Goal: Information Seeking & Learning: Learn about a topic

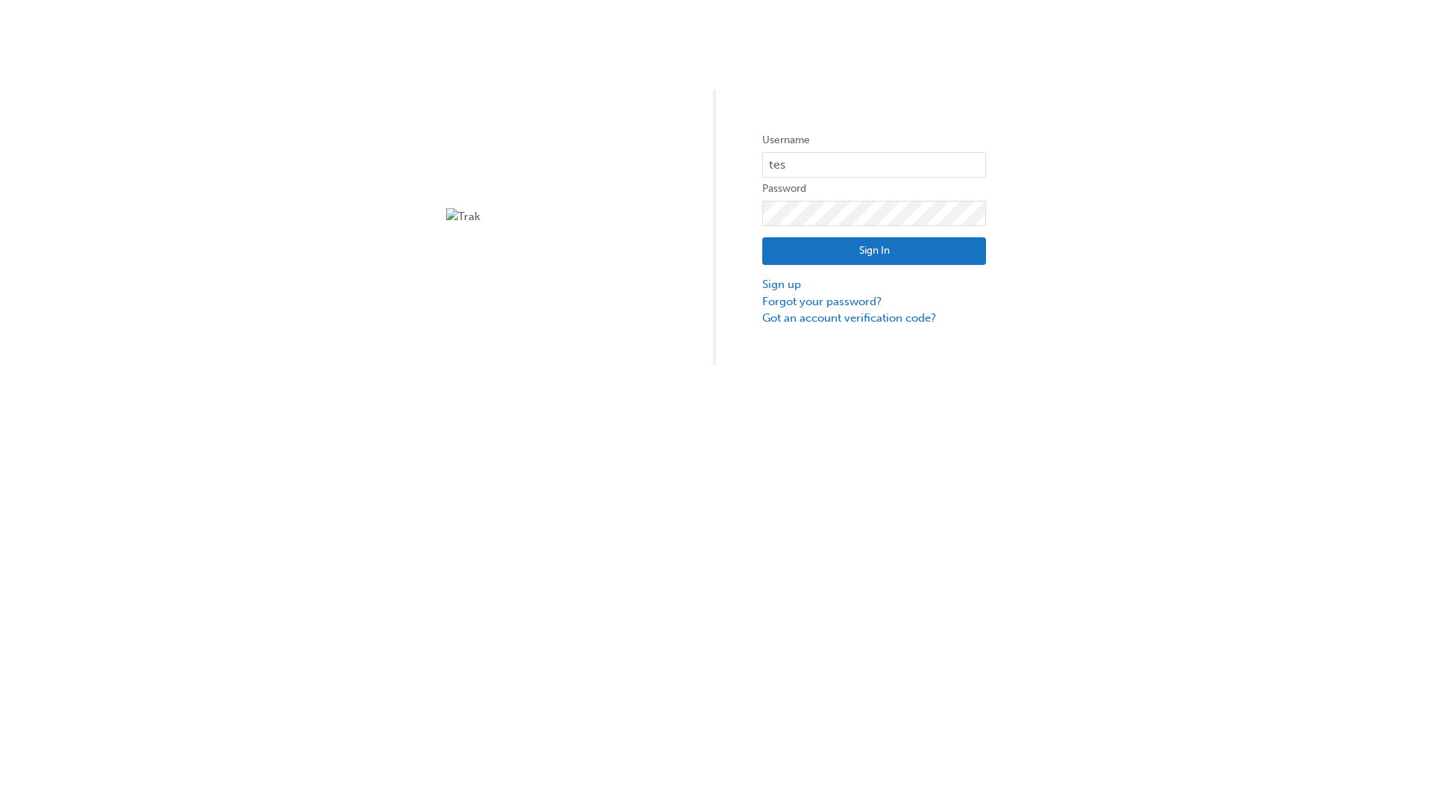
type input "test.e2e.user14"
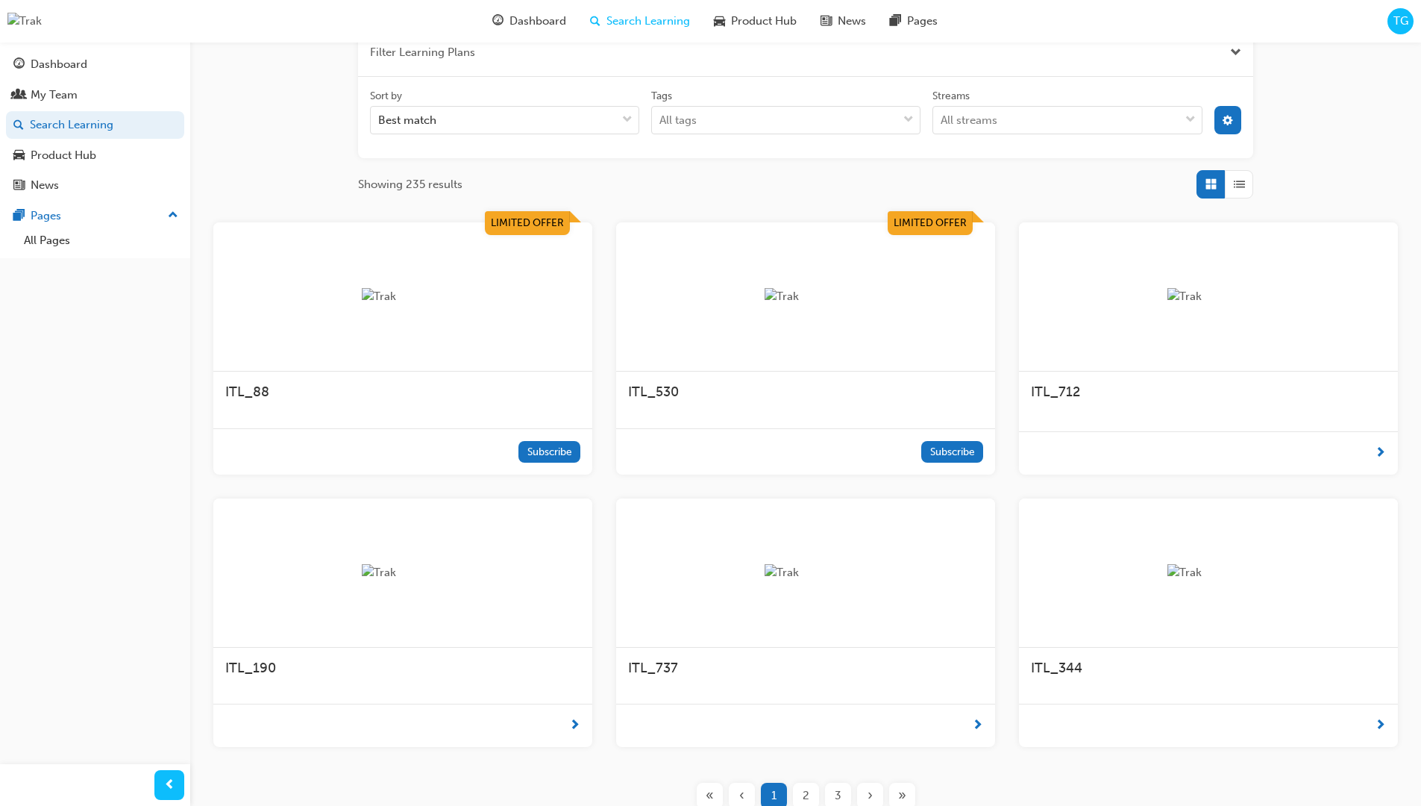
scroll to position [269, 0]
